Goal: Information Seeking & Learning: Check status

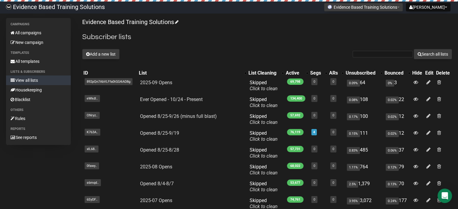
click at [36, 170] on div "Campaigns All campaigns New campaign Templates All templates Lists & subscriber…" at bounding box center [229, 144] width 446 height 252
click at [48, 184] on div "Campaigns All campaigns New campaign Templates All templates Lists & subscriber…" at bounding box center [229, 144] width 446 height 252
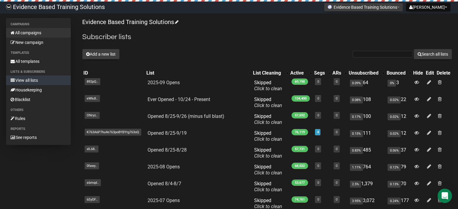
click at [24, 32] on link "All campaigns" at bounding box center [38, 33] width 65 height 10
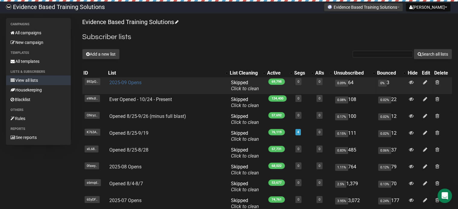
click at [126, 84] on link "2025-09 Opens" at bounding box center [125, 83] width 32 height 6
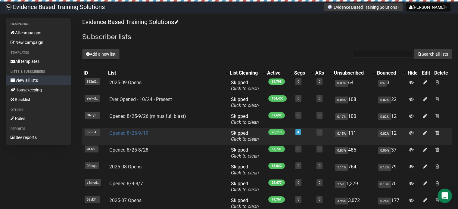
click at [135, 132] on link "Opened 8/25-9/19" at bounding box center [128, 133] width 39 height 6
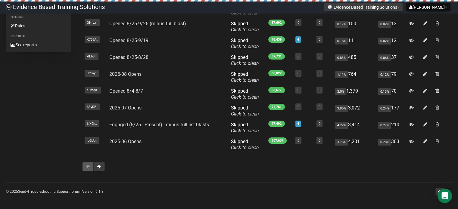
scroll to position [93, 0]
click at [103, 167] on button at bounding box center [98, 166] width 11 height 9
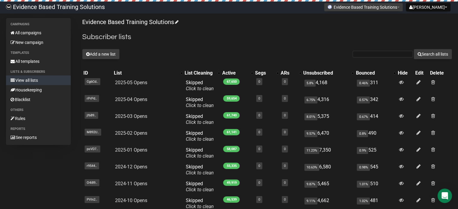
scroll to position [93, 0]
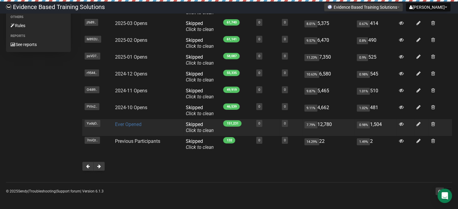
click at [130, 123] on link "Ever Opened" at bounding box center [128, 125] width 26 height 6
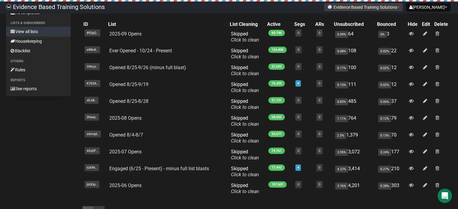
scroll to position [51, 0]
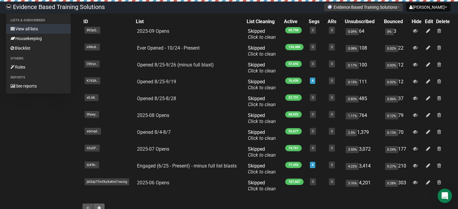
click at [99, 206] on span at bounding box center [99, 208] width 4 height 4
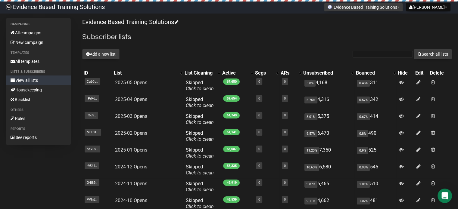
scroll to position [93, 0]
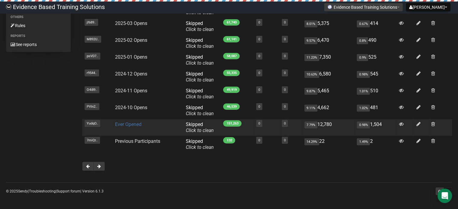
click at [131, 123] on link "Ever Opened" at bounding box center [128, 125] width 26 height 6
